Goal: Transaction & Acquisition: Purchase product/service

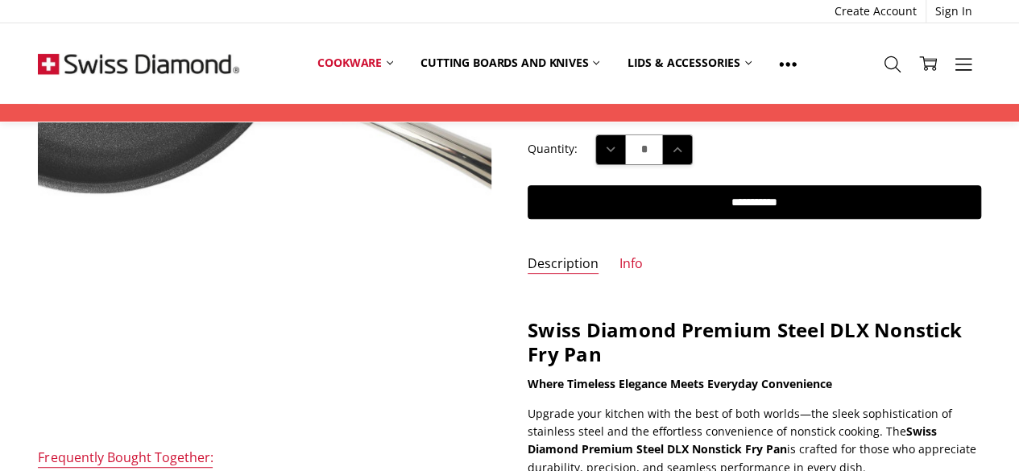
scroll to position [242, 0]
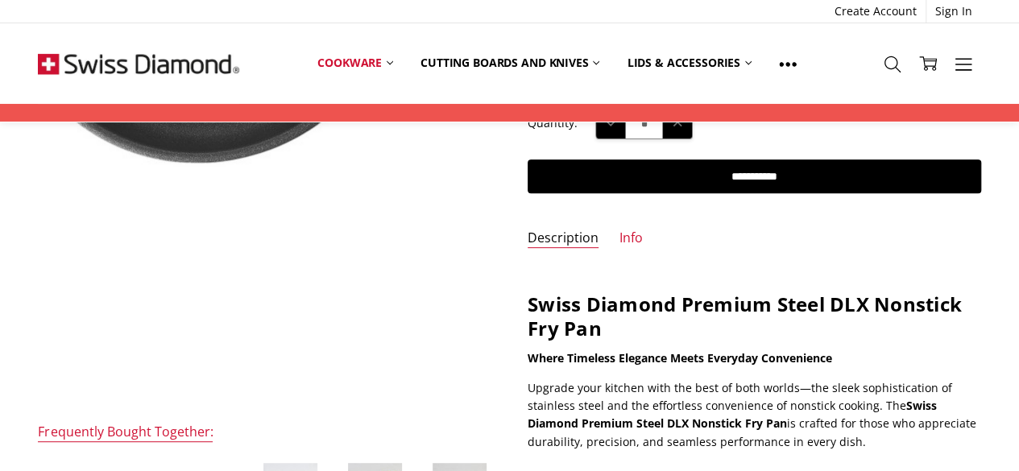
click at [233, 275] on img at bounding box center [321, 21] width 1031 height 1031
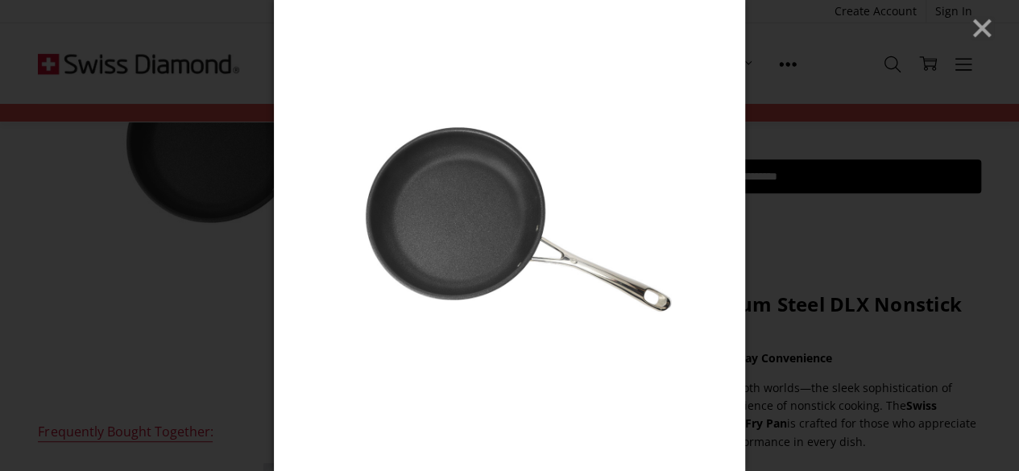
scroll to position [322, 0]
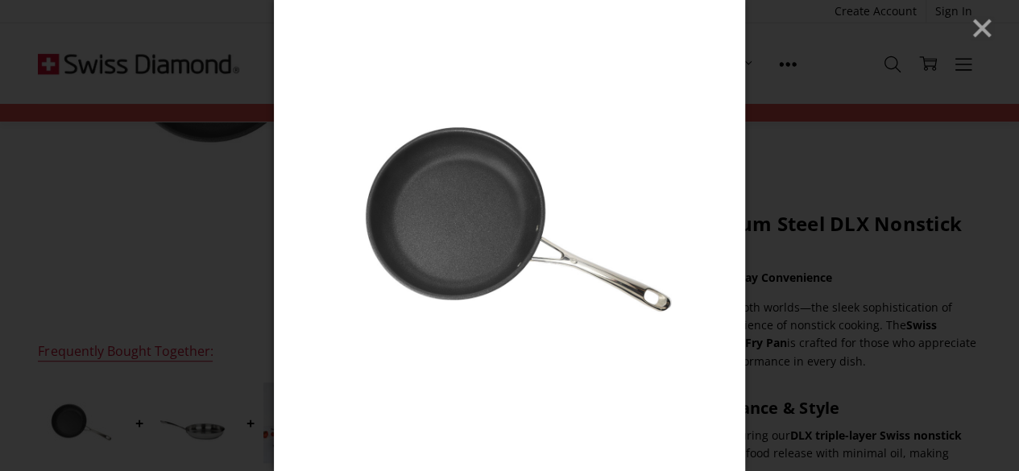
click at [824, 300] on div at bounding box center [509, 235] width 1019 height 471
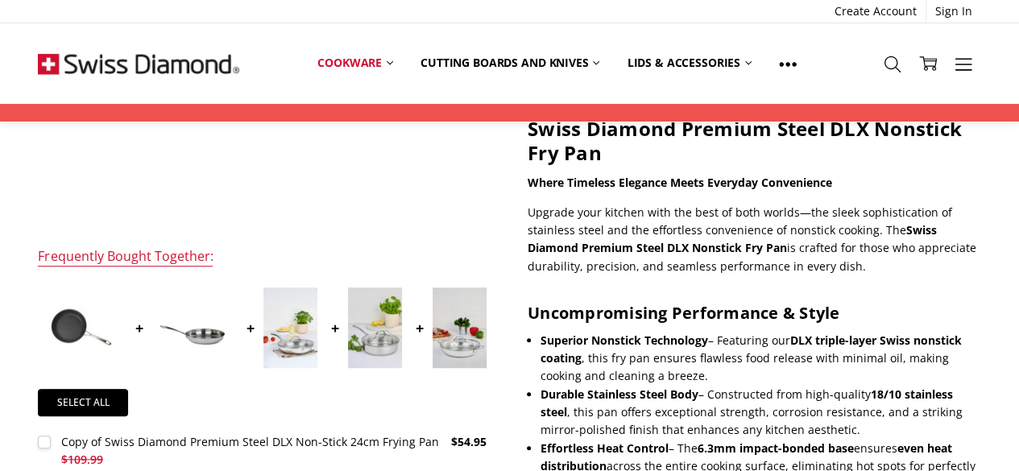
scroll to position [498, 0]
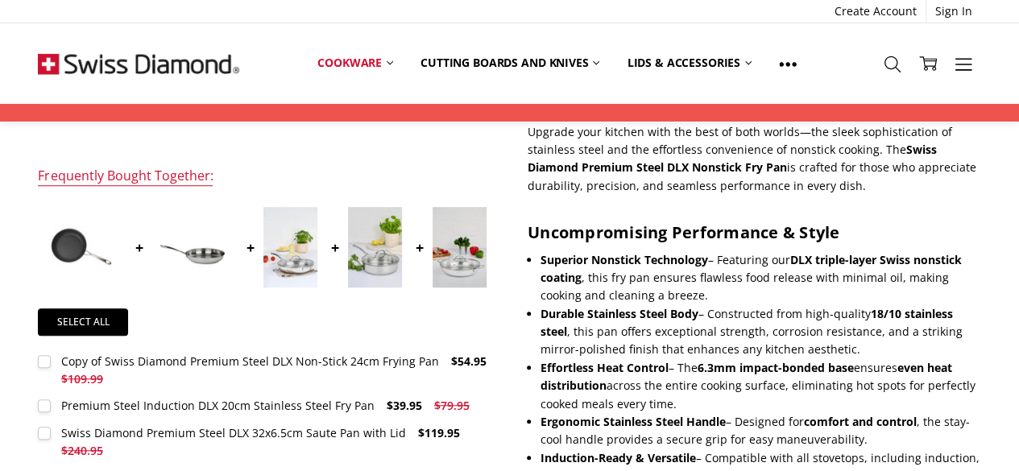
click at [137, 242] on div at bounding box center [93, 247] width 111 height 87
click at [64, 242] on img at bounding box center [81, 247] width 81 height 81
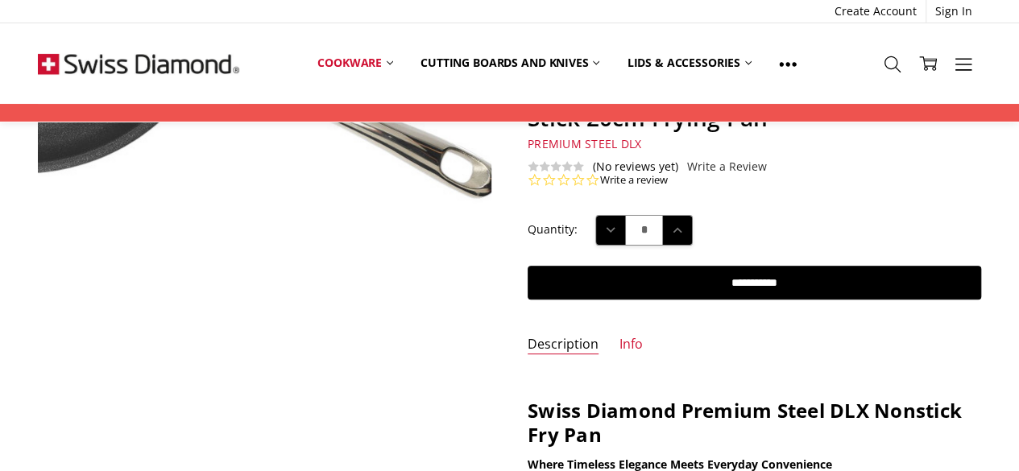
scroll to position [0, 0]
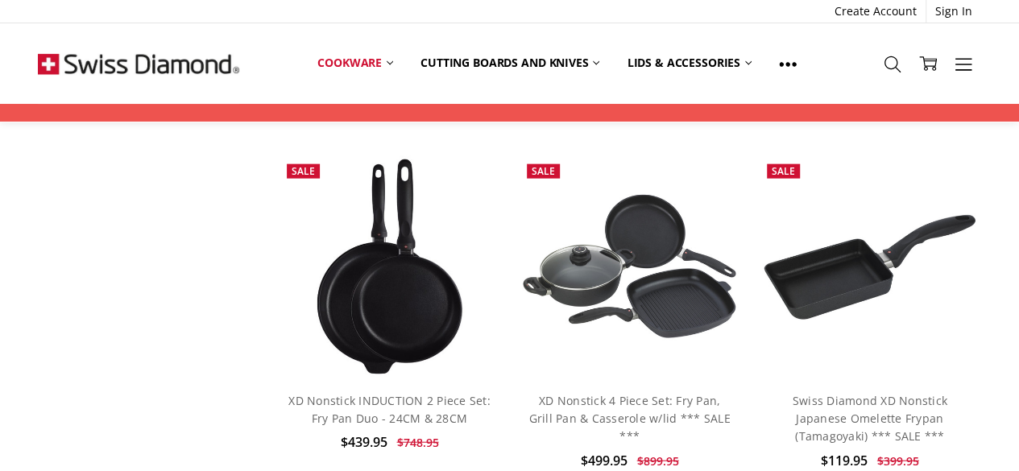
scroll to position [1611, 0]
